Goal: Find specific page/section: Find specific page/section

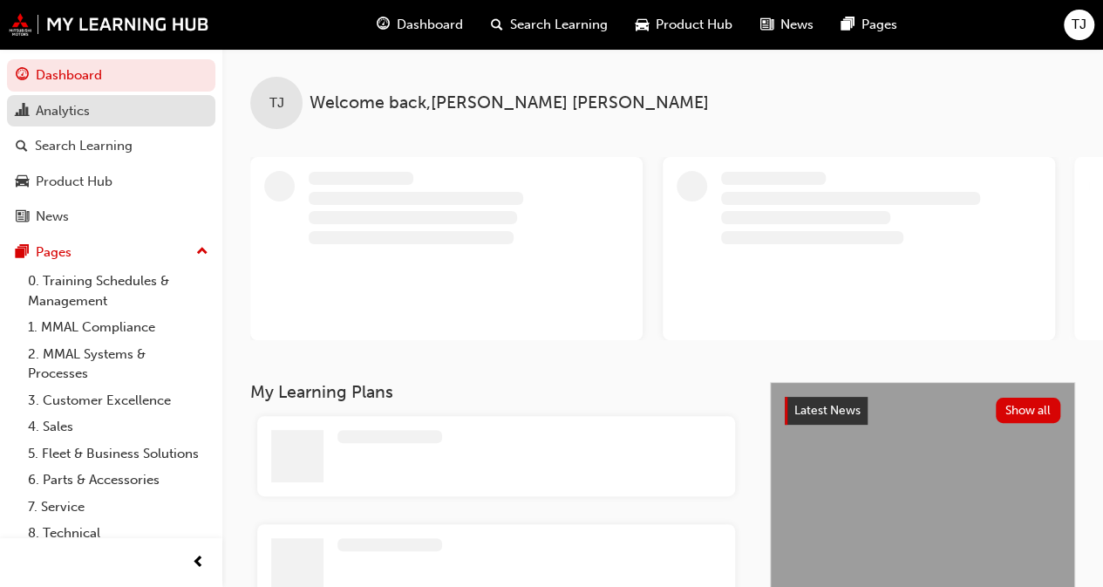
click at [80, 121] on link "Analytics" at bounding box center [111, 111] width 208 height 32
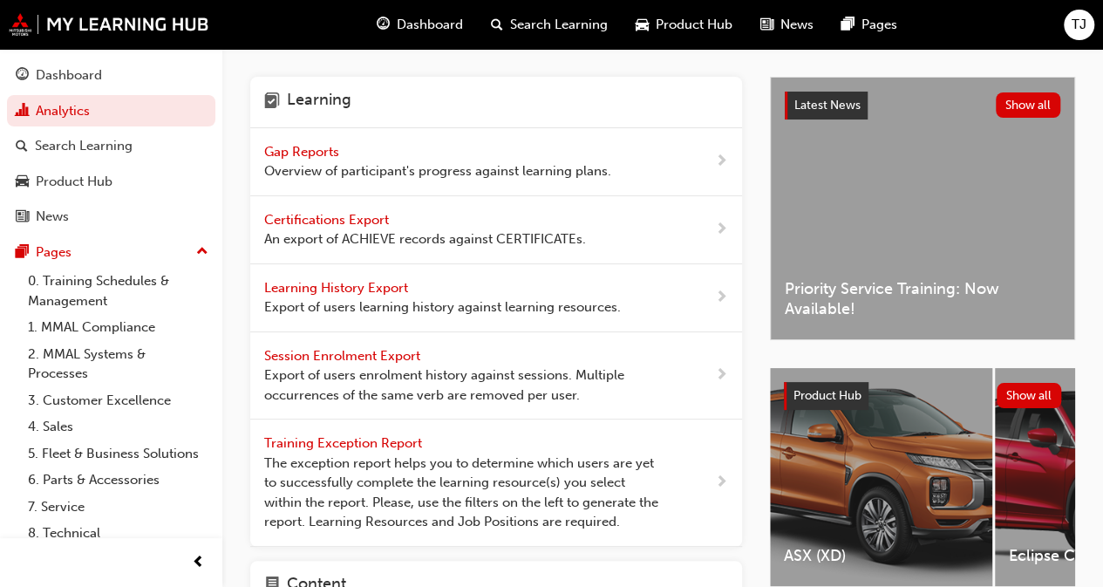
click at [312, 158] on span "Gap Reports" at bounding box center [303, 152] width 78 height 16
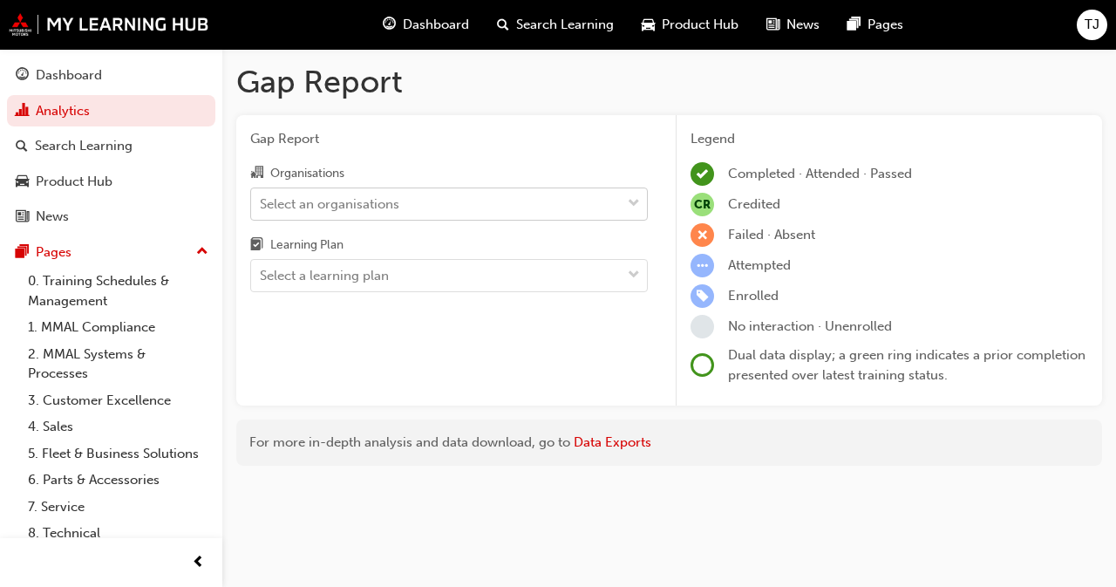
click at [324, 204] on div "Select an organisations" at bounding box center [329, 203] width 139 height 20
click at [261, 204] on input "Organisations Select an organisations" at bounding box center [261, 202] width 2 height 15
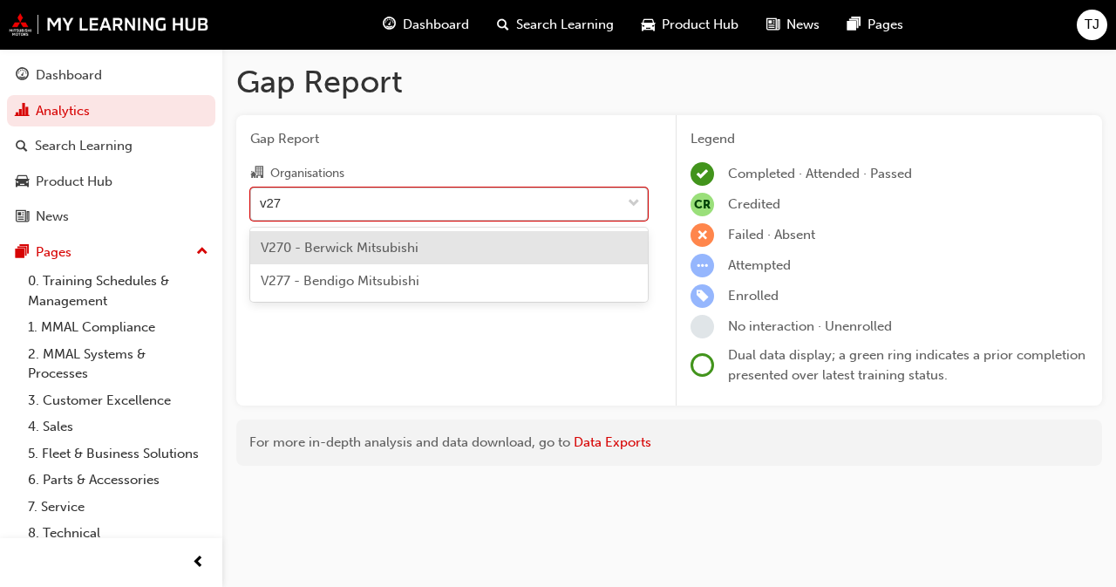
type input "v277"
click at [352, 240] on span "V277 - Bendigo Mitsubishi" at bounding box center [340, 248] width 159 height 16
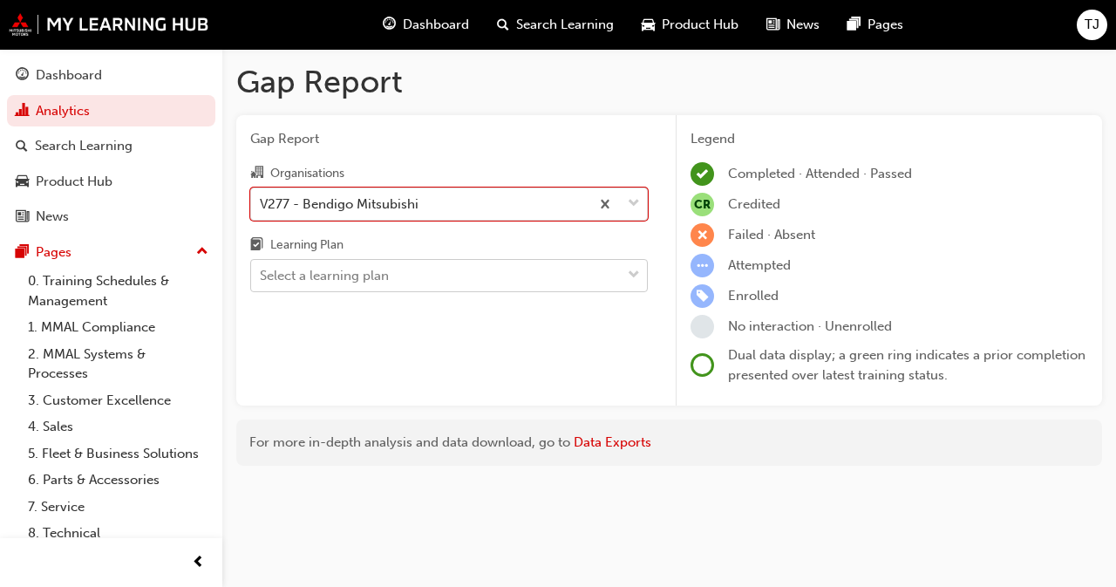
click at [355, 271] on div "Select a learning plan" at bounding box center [324, 276] width 129 height 20
click at [261, 271] on input "Learning Plan Select a learning plan" at bounding box center [261, 275] width 2 height 15
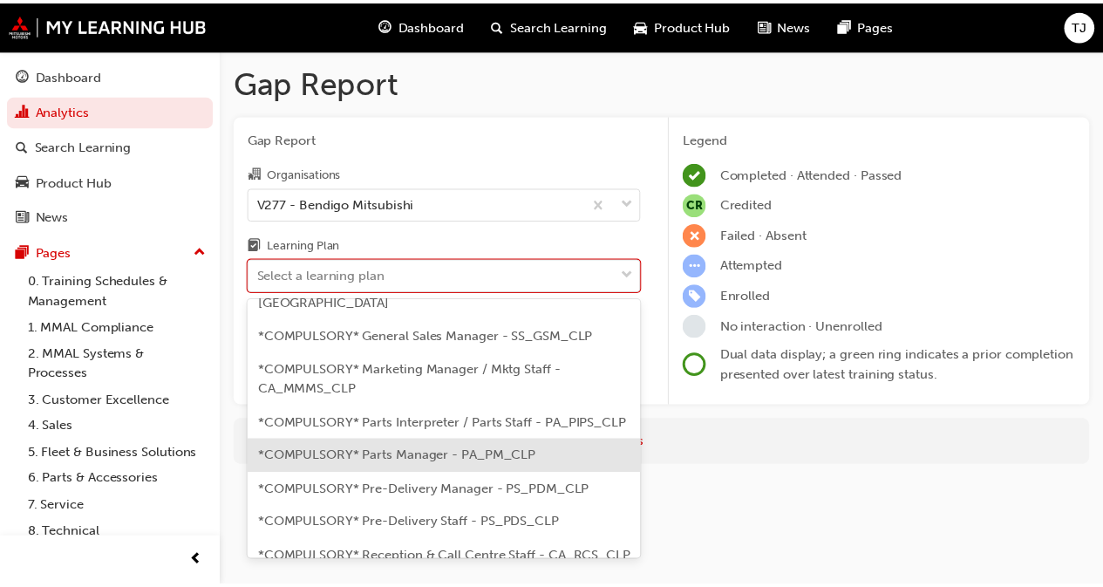
scroll to position [436, 0]
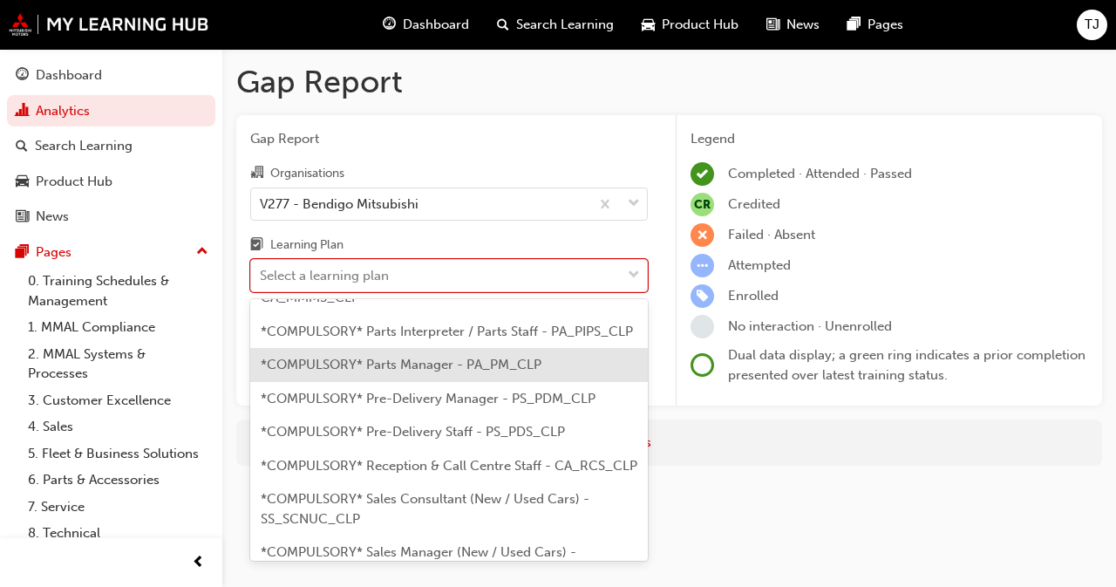
click at [389, 372] on span "*COMPULSORY* Parts Manager - PA_PM_CLP" at bounding box center [401, 364] width 281 height 16
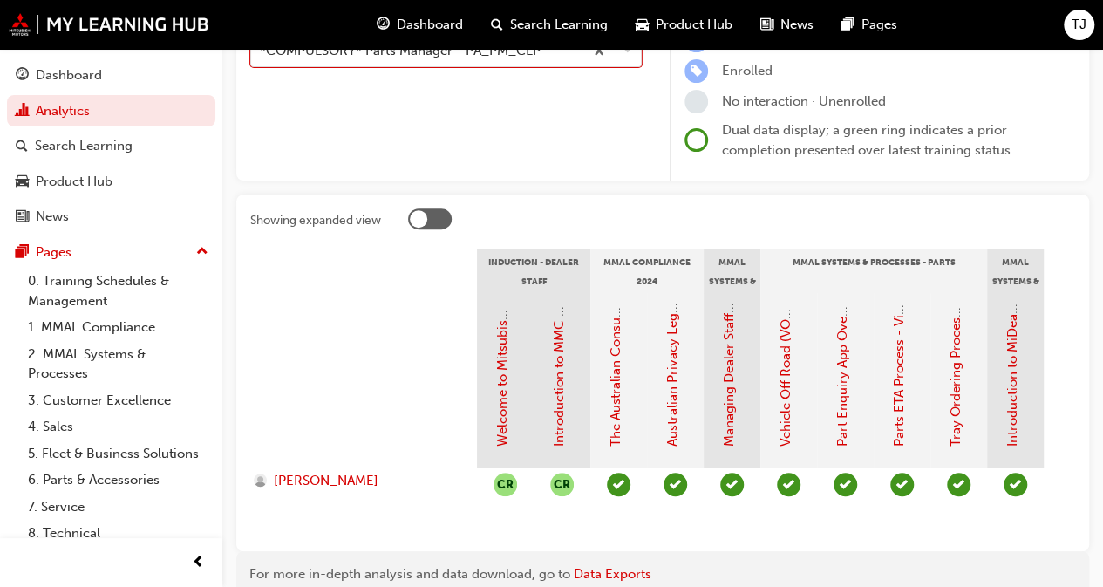
scroll to position [261, 0]
